Goal: Find contact information: Find contact information

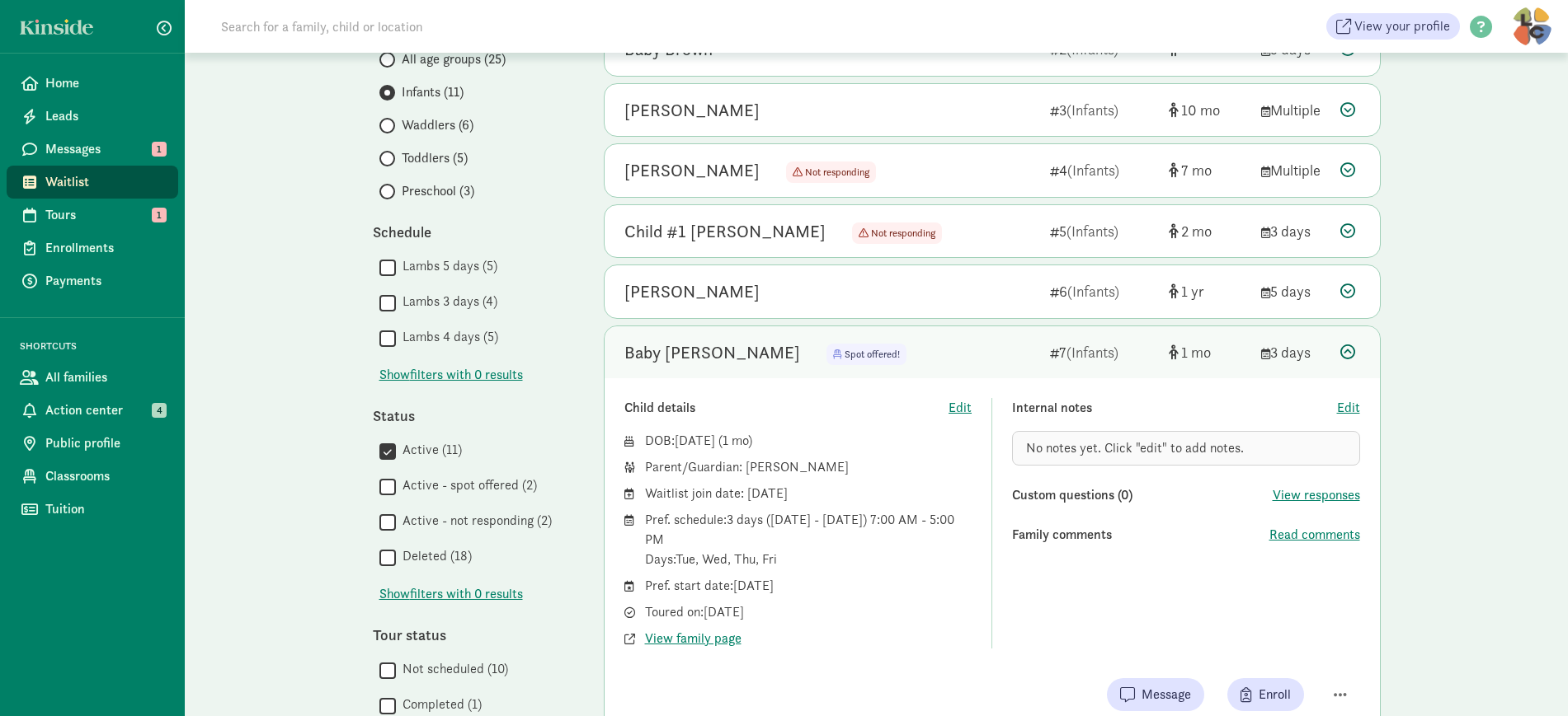
scroll to position [206, 0]
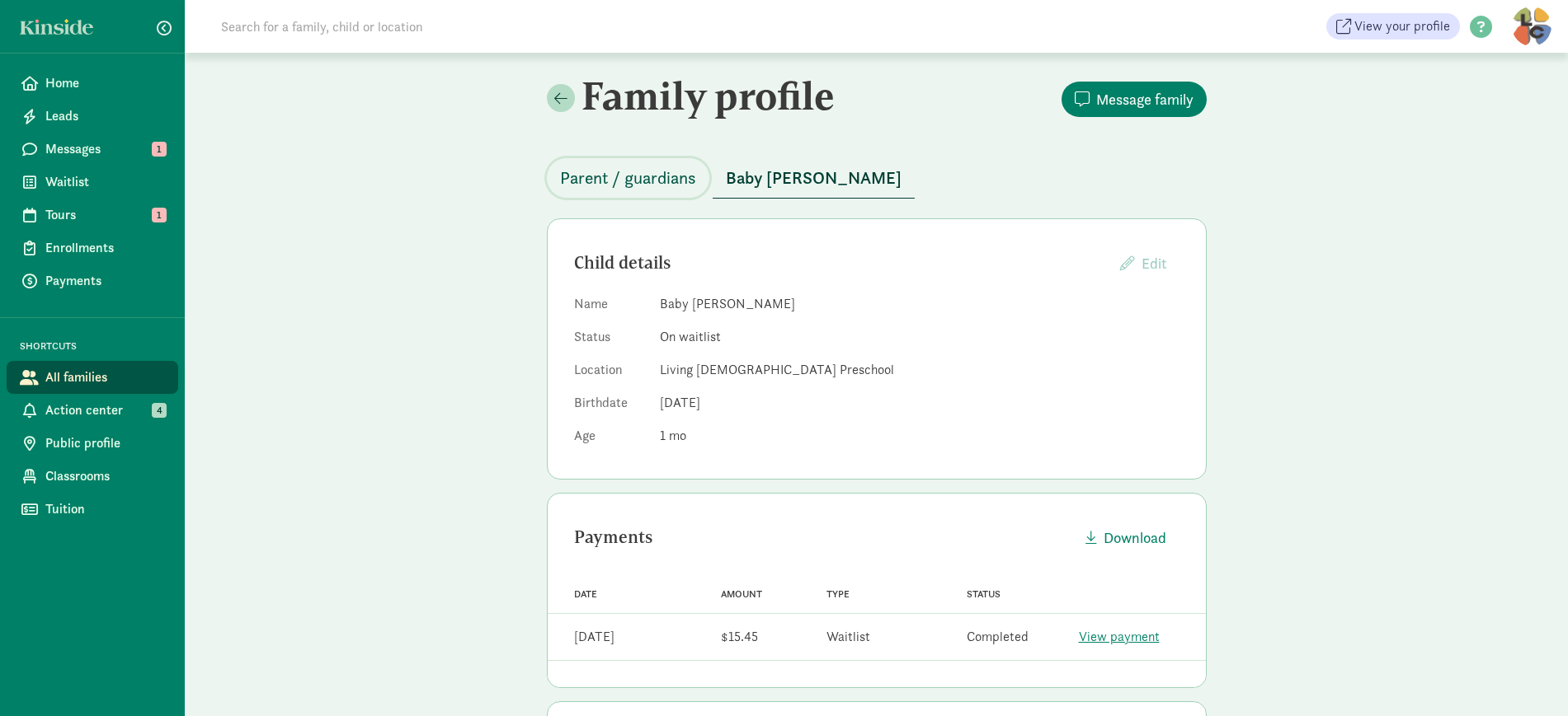
click at [603, 183] on span "Parent / guardians" at bounding box center [627, 178] width 136 height 26
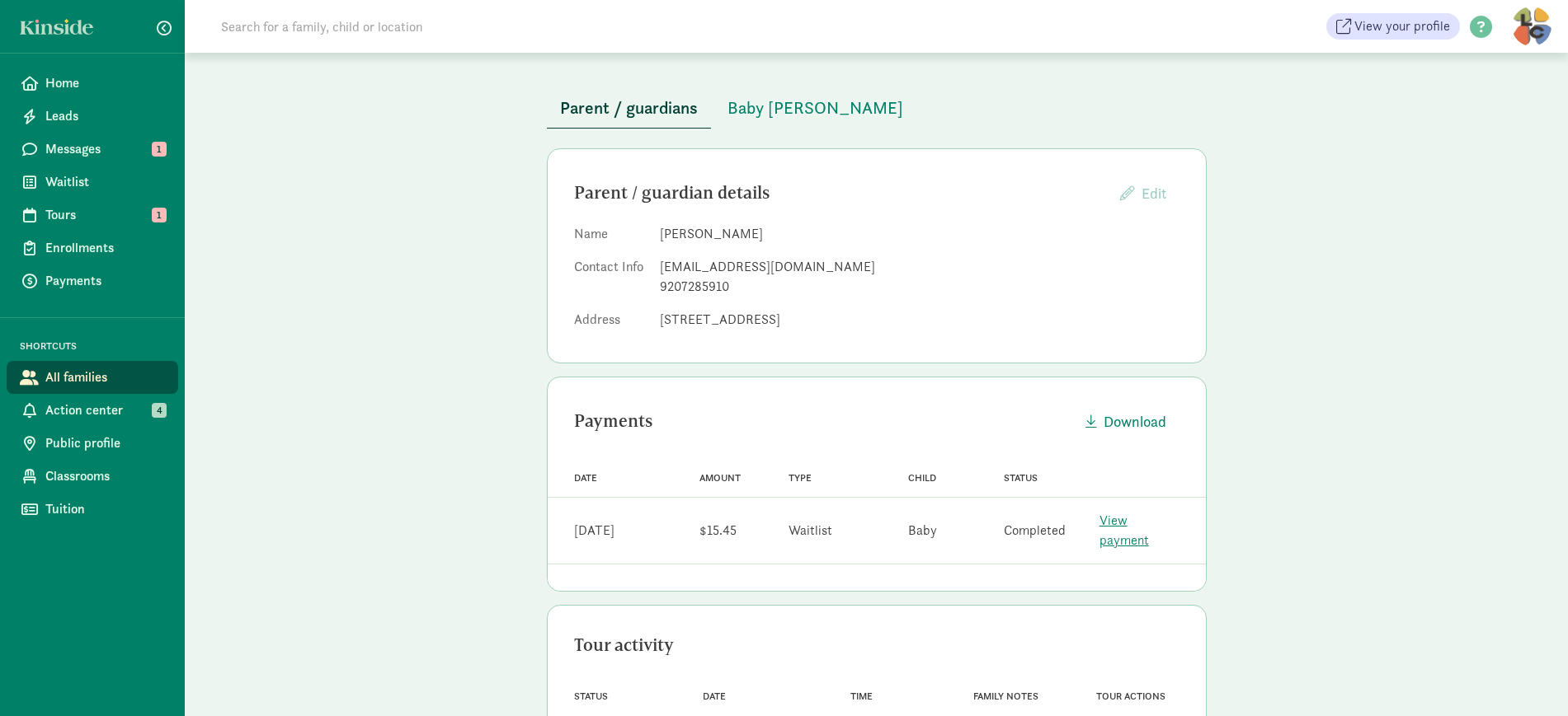
scroll to position [69, 0]
drag, startPoint x: 663, startPoint y: 269, endPoint x: 724, endPoint y: 269, distance: 61.0
click at [724, 269] on div "[EMAIL_ADDRESS][DOMAIN_NAME]" at bounding box center [920, 269] width 520 height 19
drag, startPoint x: 660, startPoint y: 267, endPoint x: 829, endPoint y: 269, distance: 169.0
click at [829, 269] on div "[EMAIL_ADDRESS][DOMAIN_NAME]" at bounding box center [920, 269] width 520 height 19
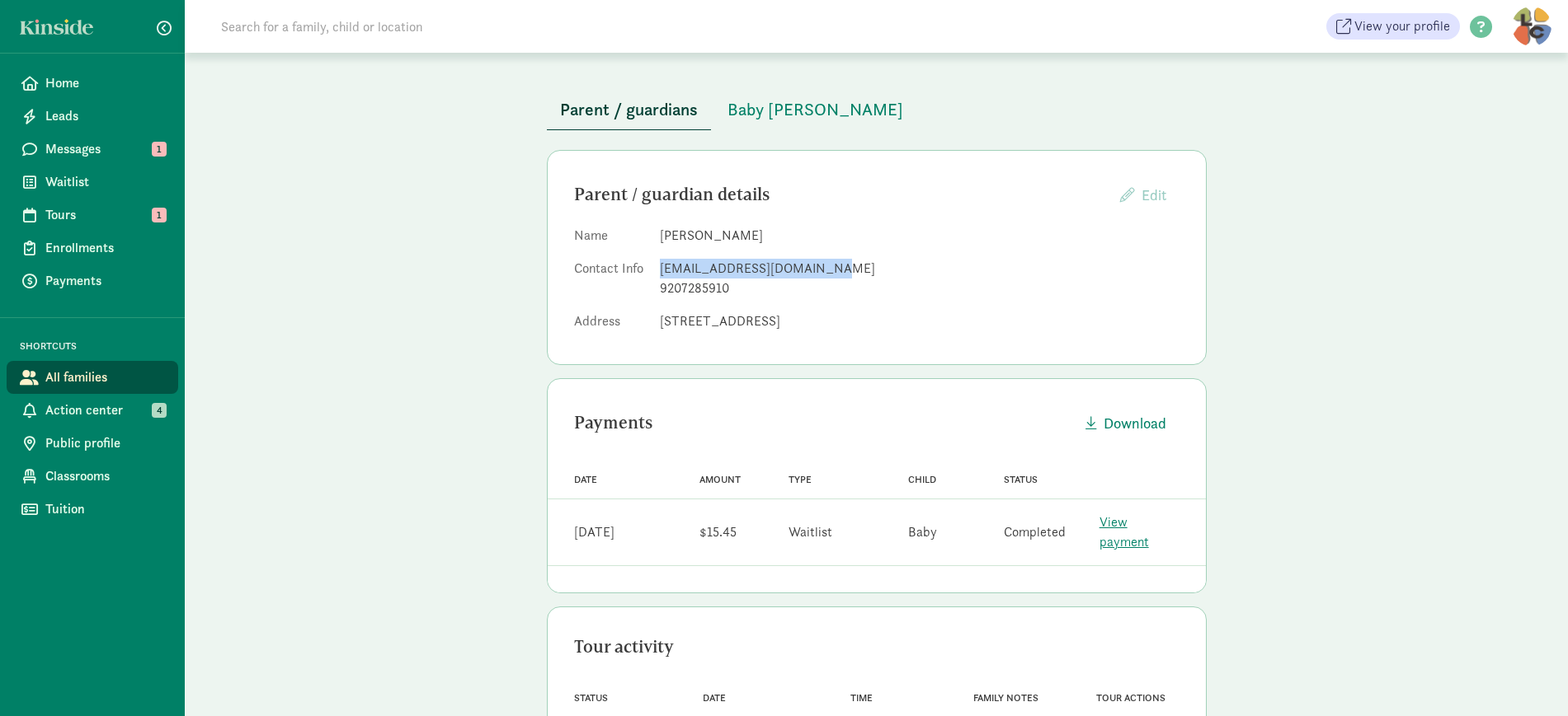
copy div "[EMAIL_ADDRESS][DOMAIN_NAME]"
